Goal: Find specific page/section: Find specific page/section

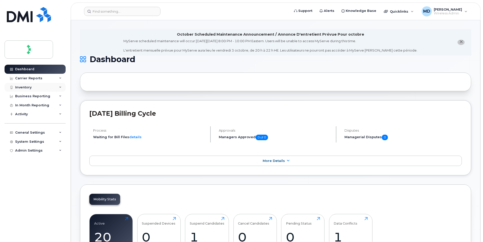
click at [28, 86] on div "Inventory" at bounding box center [23, 87] width 16 height 4
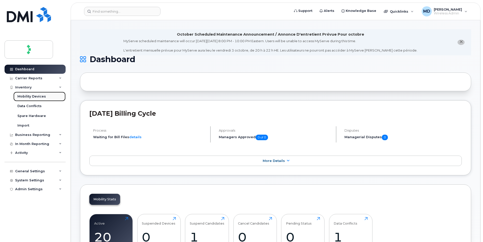
click at [33, 96] on div "Mobility Devices" at bounding box center [31, 96] width 29 height 5
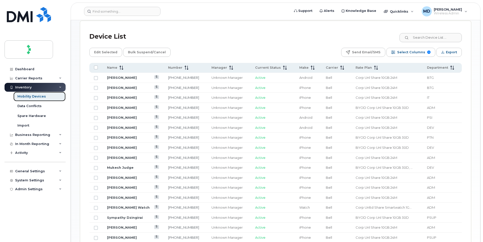
scroll to position [224, 0]
click at [113, 194] on link "[PERSON_NAME]" at bounding box center [122, 196] width 30 height 4
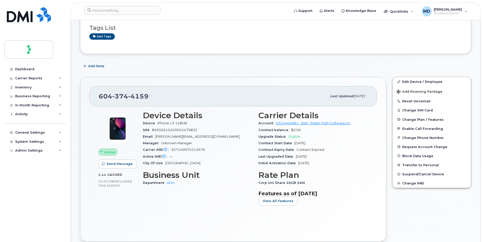
scroll to position [69, 0]
